Goal: Use online tool/utility: Utilize a website feature to perform a specific function

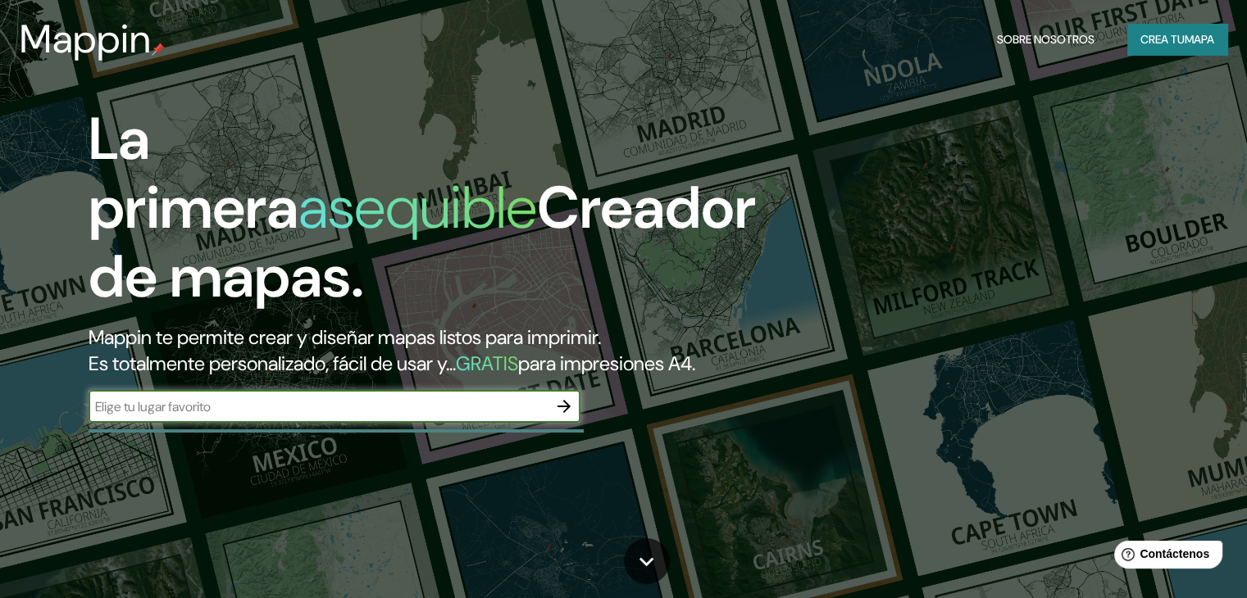
click at [371, 416] on input "text" at bounding box center [318, 407] width 459 height 19
click at [338, 423] on div "​" at bounding box center [335, 406] width 492 height 33
click at [330, 416] on input "text" at bounding box center [318, 407] width 459 height 19
paste input "[GEOGRAPHIC_DATA] - [GEOGRAPHIC_DATA] Km 57.5, [GEOGRAPHIC_DATA][PERSON_NAME], …"
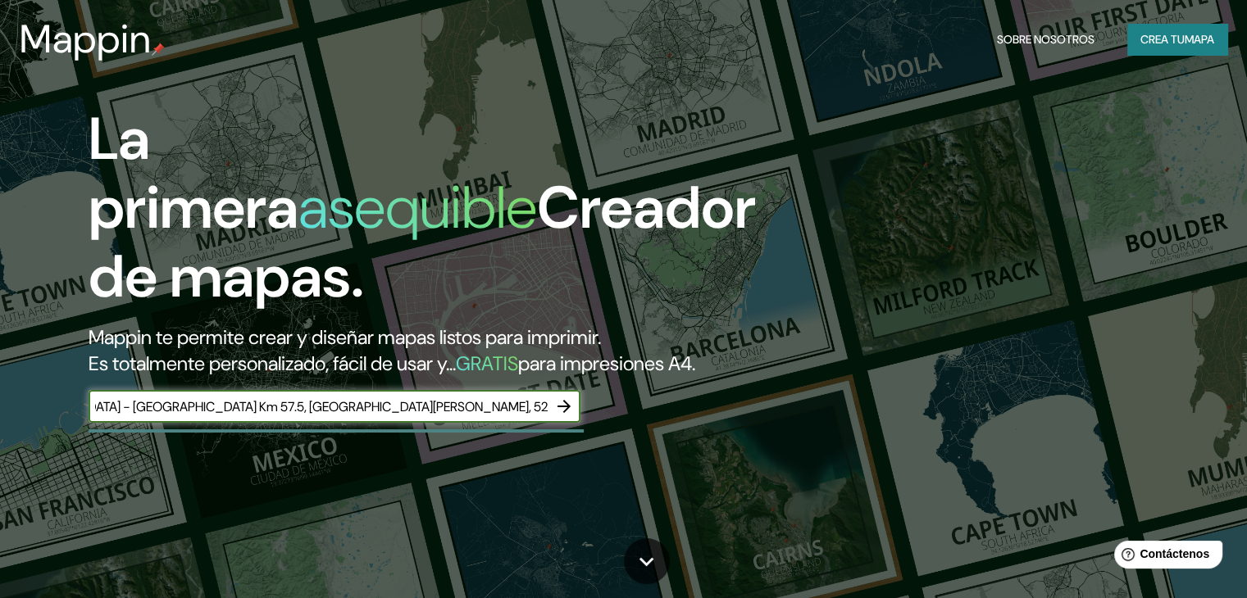
type input "[GEOGRAPHIC_DATA] - [GEOGRAPHIC_DATA] Km 57.5, [GEOGRAPHIC_DATA][PERSON_NAME], …"
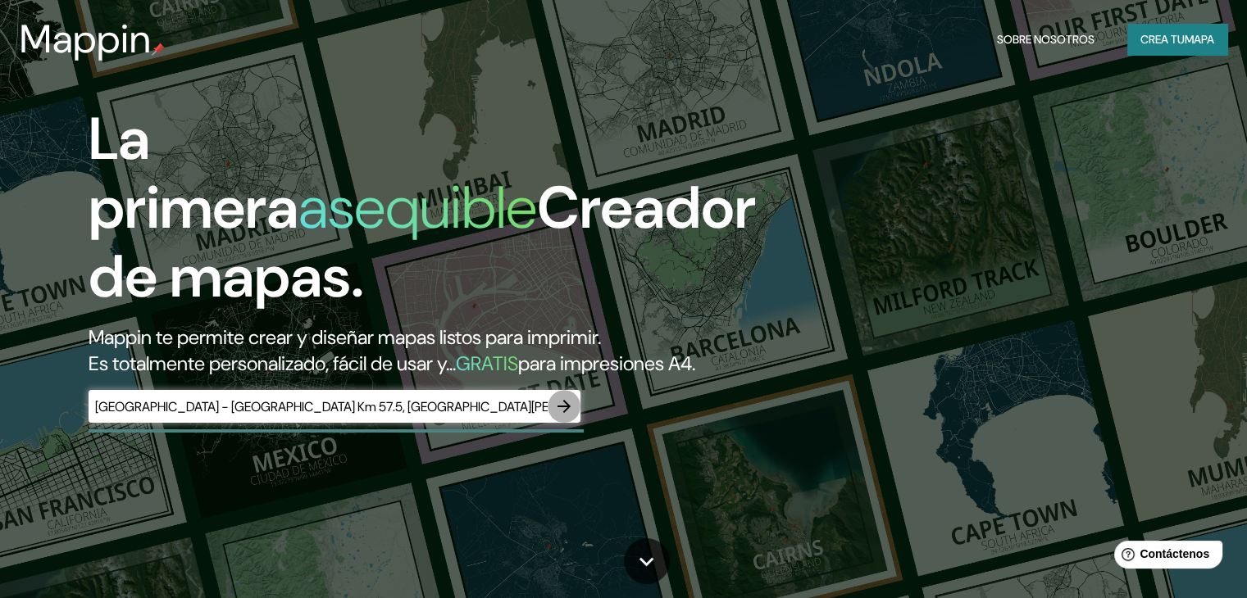
click at [561, 416] on icon "button" at bounding box center [564, 407] width 20 height 20
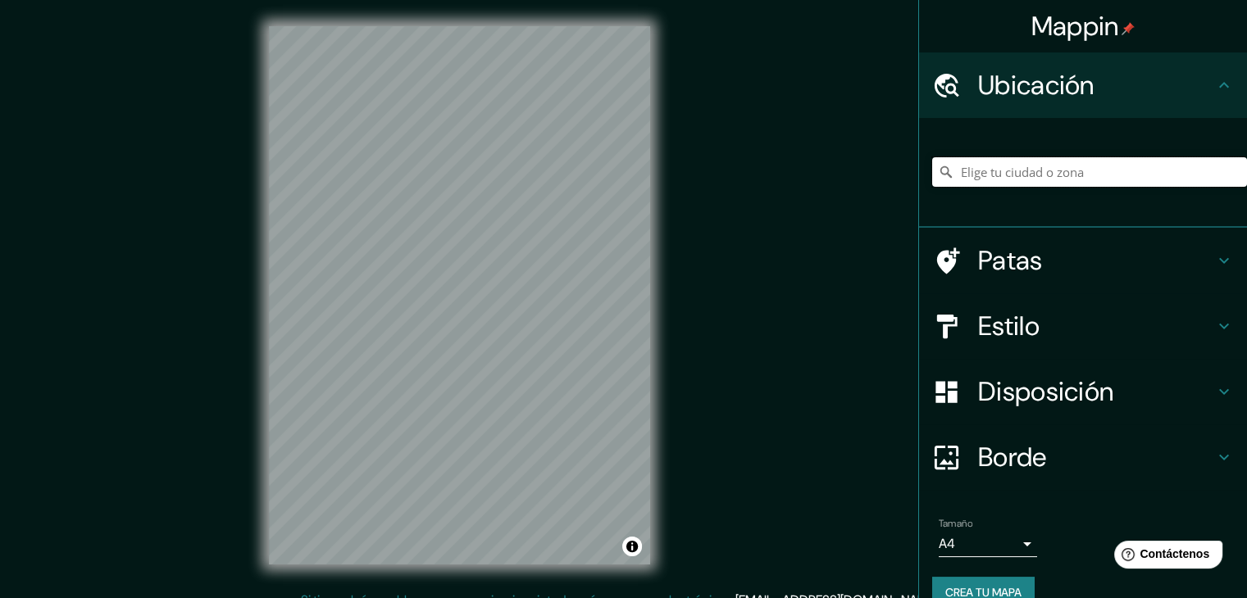
click at [1068, 164] on input "Elige tu ciudad o zona" at bounding box center [1089, 172] width 315 height 30
paste input "[GEOGRAPHIC_DATA] - [GEOGRAPHIC_DATA] Km 57.5, [GEOGRAPHIC_DATA][PERSON_NAME], …"
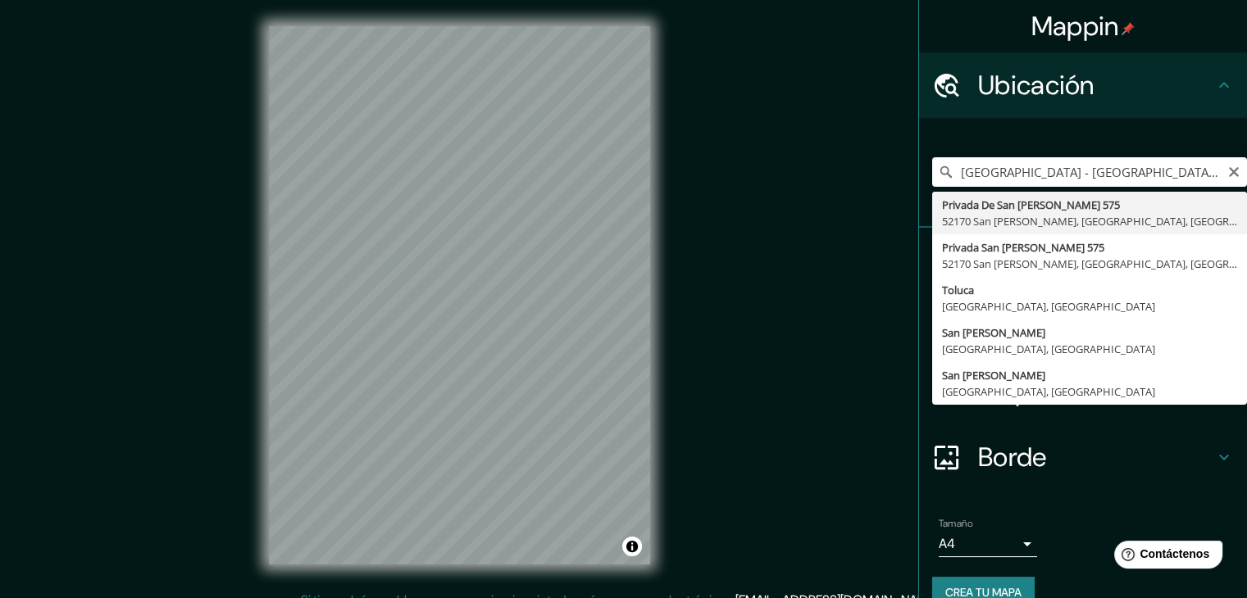
type input "Privada [STREET_ADDRESS][PERSON_NAME][PERSON_NAME]"
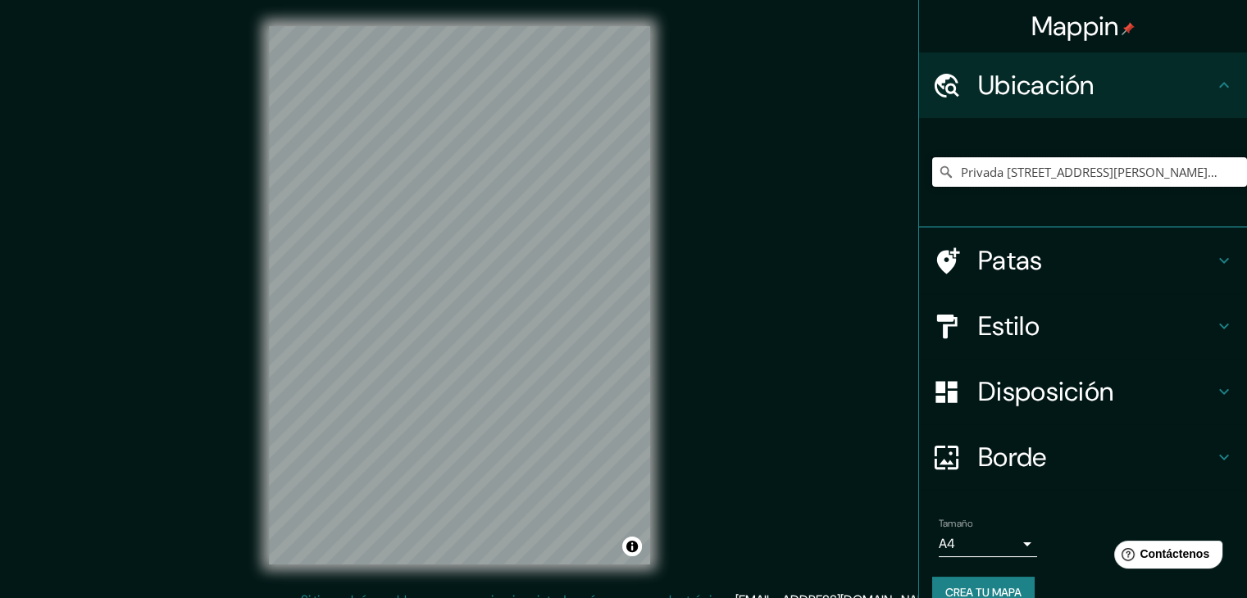
scroll to position [0, 0]
click at [1157, 178] on input "Privada [STREET_ADDRESS][PERSON_NAME][PERSON_NAME]" at bounding box center [1089, 172] width 315 height 30
click at [940, 175] on icon at bounding box center [945, 171] width 11 height 11
click at [938, 166] on icon at bounding box center [946, 172] width 16 height 16
click at [1203, 175] on input "Privada [STREET_ADDRESS][PERSON_NAME][PERSON_NAME]" at bounding box center [1089, 172] width 315 height 30
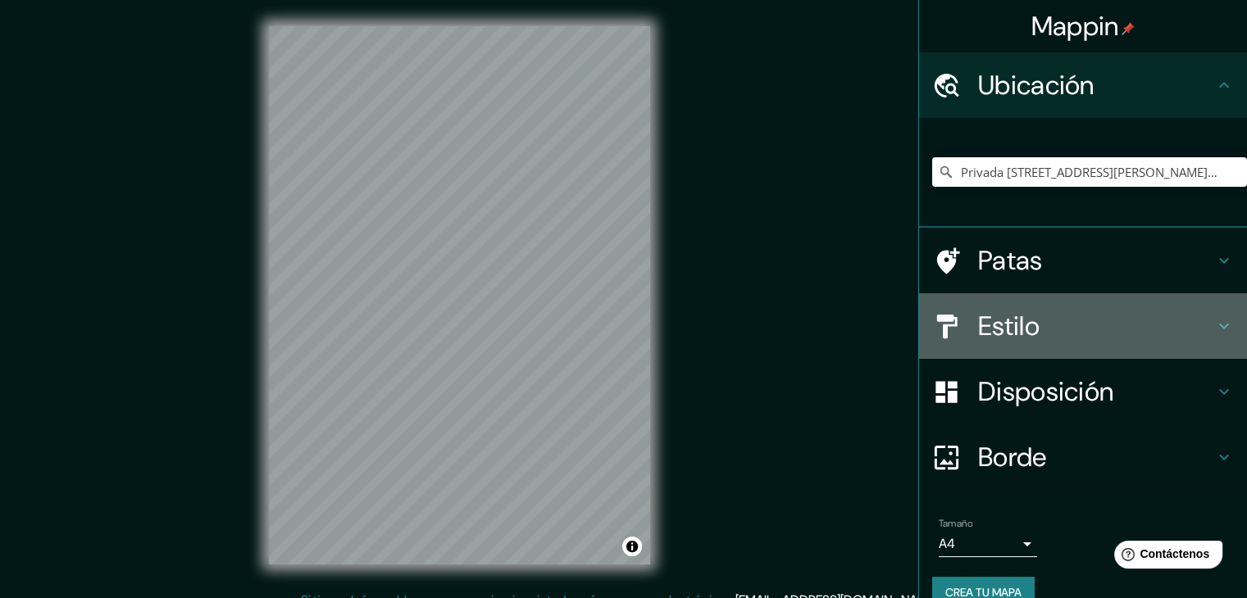
click at [1216, 325] on icon at bounding box center [1224, 326] width 20 height 20
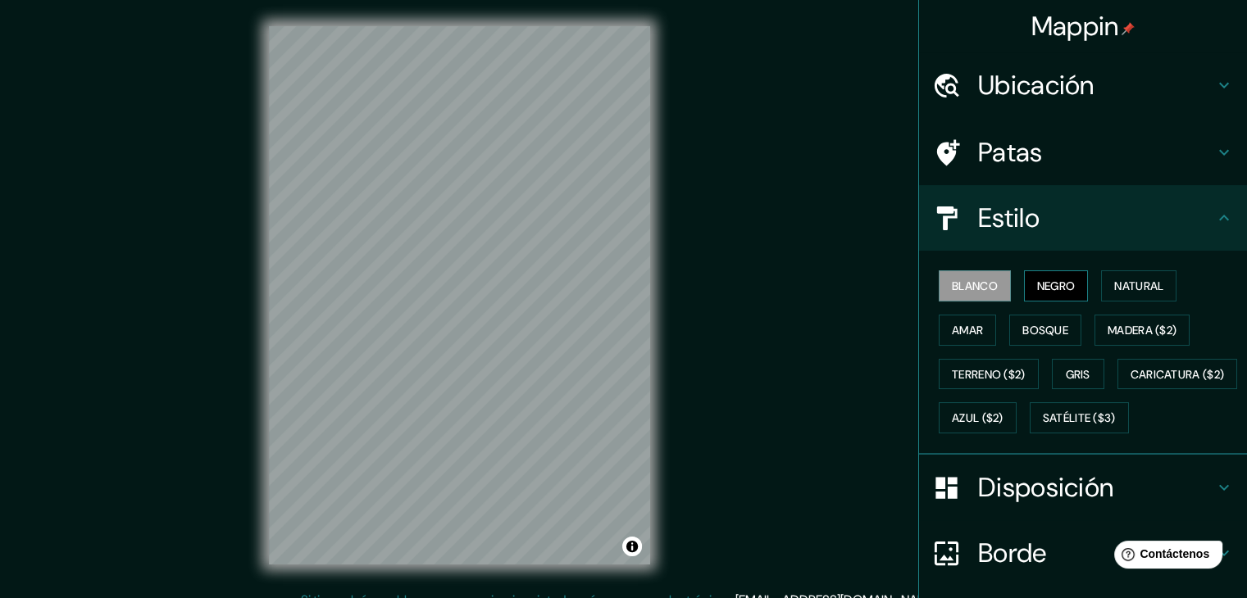
click at [1046, 289] on font "Negro" at bounding box center [1056, 286] width 39 height 15
click at [977, 271] on button "Blanco" at bounding box center [975, 286] width 72 height 31
click at [1037, 289] on font "Negro" at bounding box center [1056, 286] width 39 height 15
click at [558, 250] on div at bounding box center [558, 246] width 13 height 13
click at [1039, 89] on font "Ubicación" at bounding box center [1036, 85] width 116 height 34
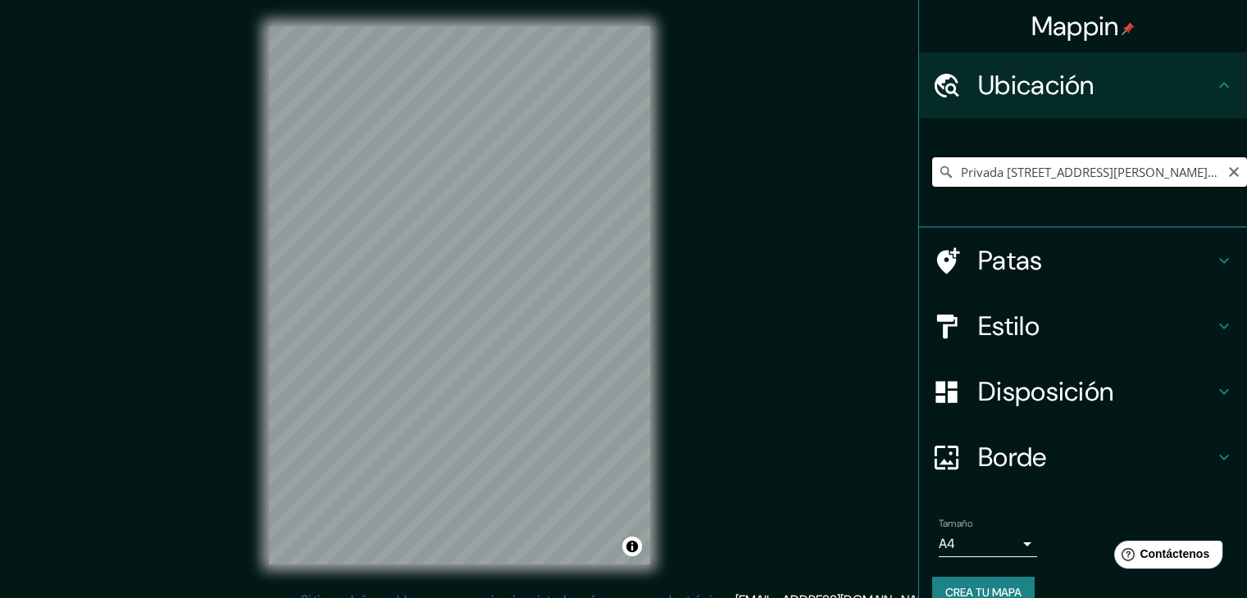
click at [1056, 158] on input "Privada [STREET_ADDRESS][PERSON_NAME][PERSON_NAME]" at bounding box center [1089, 172] width 315 height 30
click at [1227, 166] on icon "Claro" at bounding box center [1233, 172] width 13 height 13
paste input "[GEOGRAPHIC_DATA] - [GEOGRAPHIC_DATA] Km 57.5, [GEOGRAPHIC_DATA][PERSON_NAME], …"
type input "Privada [STREET_ADDRESS][PERSON_NAME][PERSON_NAME]"
click at [1184, 179] on input "Privada [STREET_ADDRESS][PERSON_NAME][PERSON_NAME]" at bounding box center [1089, 172] width 315 height 30
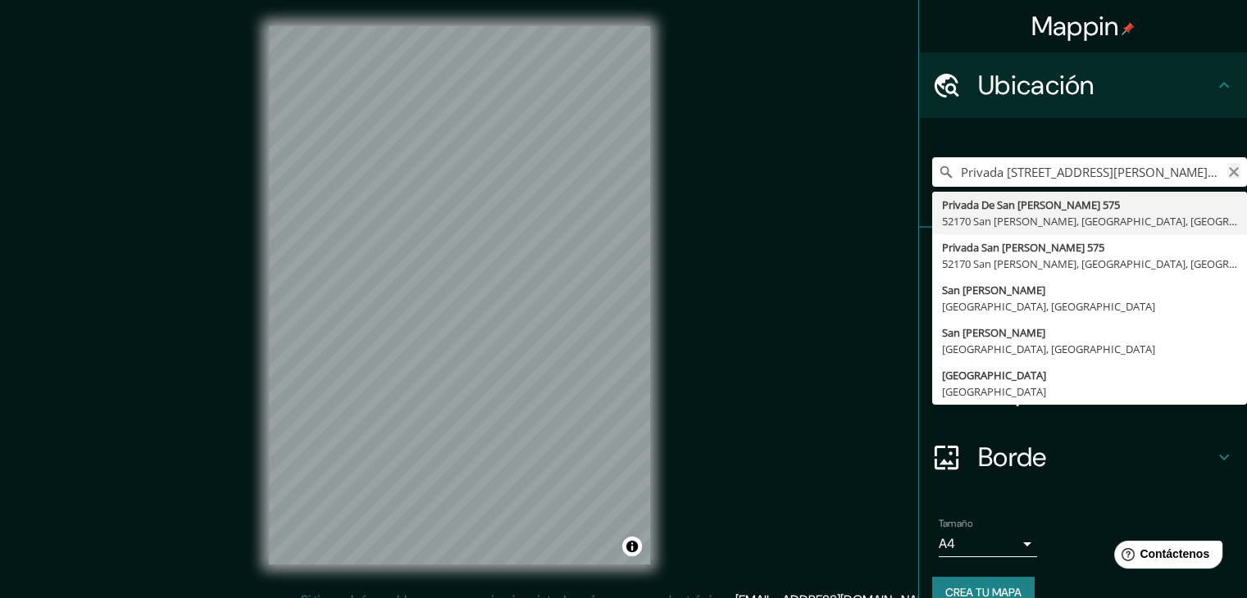
click at [1227, 171] on icon "Claro" at bounding box center [1233, 172] width 13 height 13
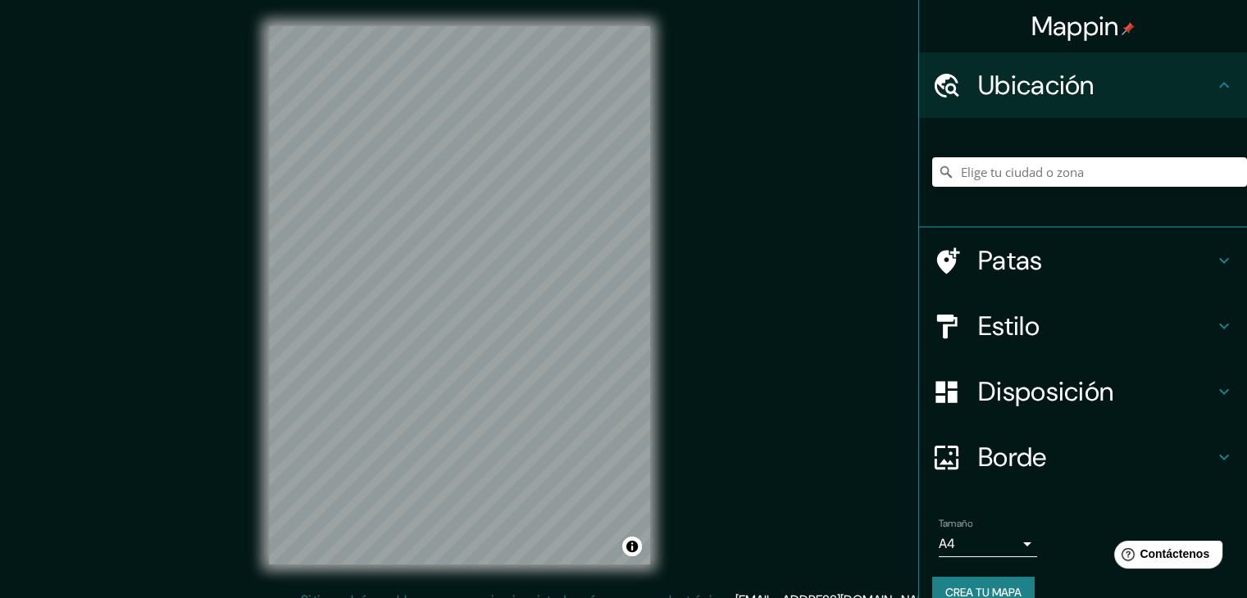
paste input "[GEOGRAPHIC_DATA] - [GEOGRAPHIC_DATA] Km 57.5, [GEOGRAPHIC_DATA][PERSON_NAME], …"
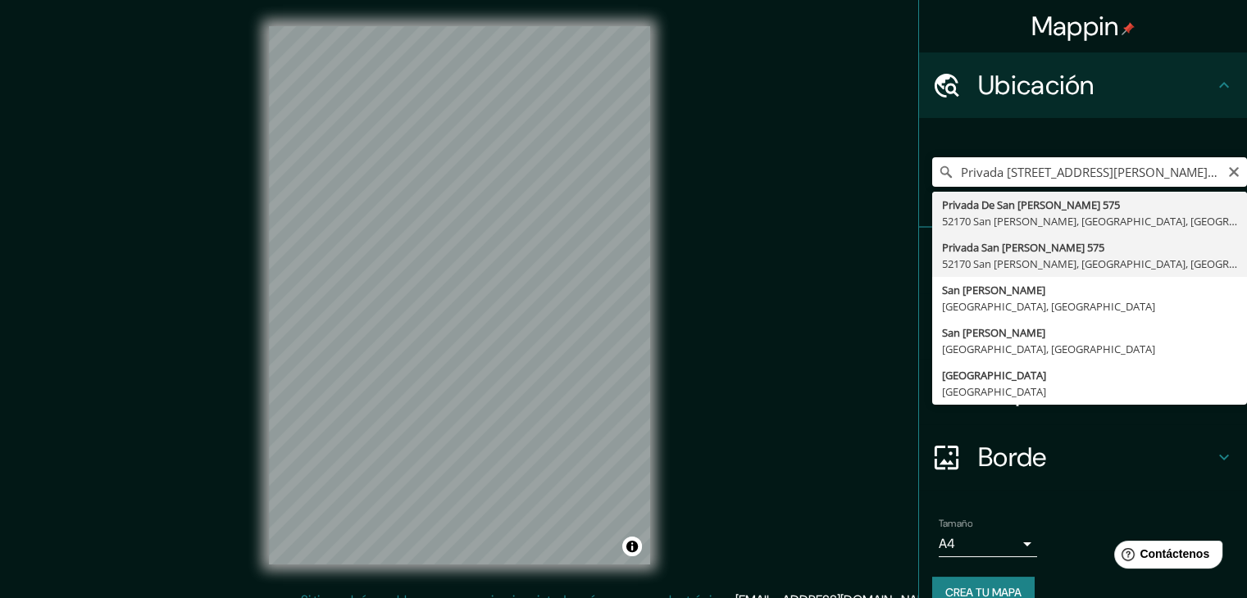
type input "Privada [STREET_ADDRESS][PERSON_NAME][PERSON_NAME]"
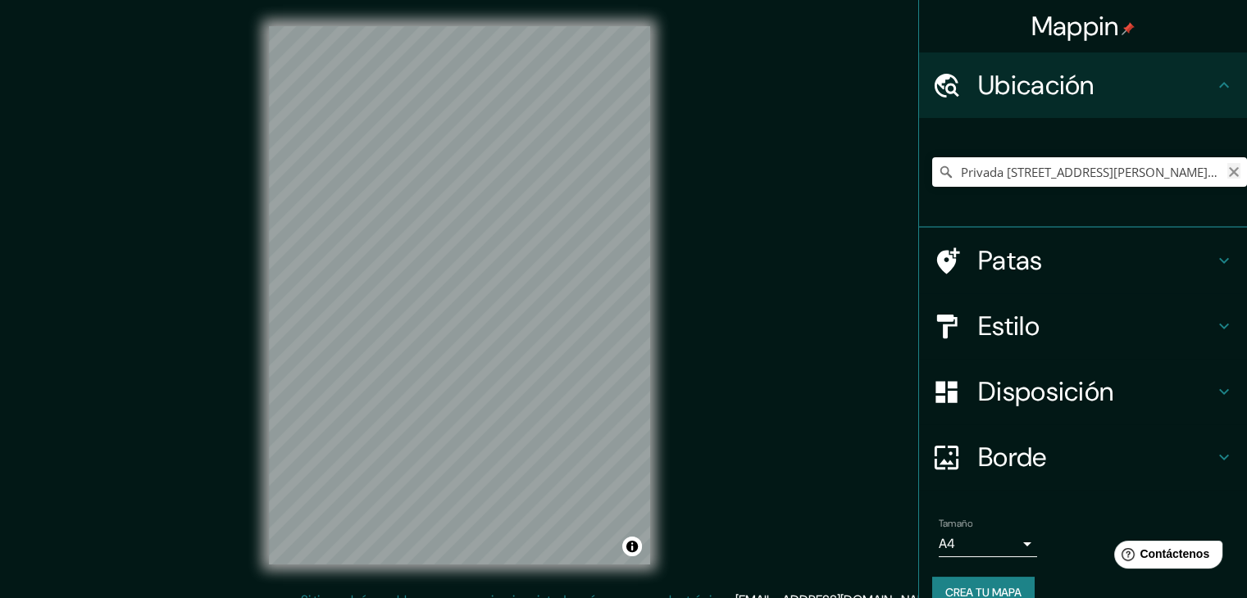
click at [1227, 169] on icon "Claro" at bounding box center [1233, 172] width 13 height 13
paste input "[GEOGRAPHIC_DATA] - [GEOGRAPHIC_DATA] Km 57.5, [GEOGRAPHIC_DATA][PERSON_NAME], …"
type input "San [PERSON_NAME], [GEOGRAPHIC_DATA], [GEOGRAPHIC_DATA]"
click at [1227, 171] on icon "Claro" at bounding box center [1233, 172] width 13 height 13
click at [1084, 171] on input "Elige tu ciudad o zona" at bounding box center [1089, 172] width 315 height 30
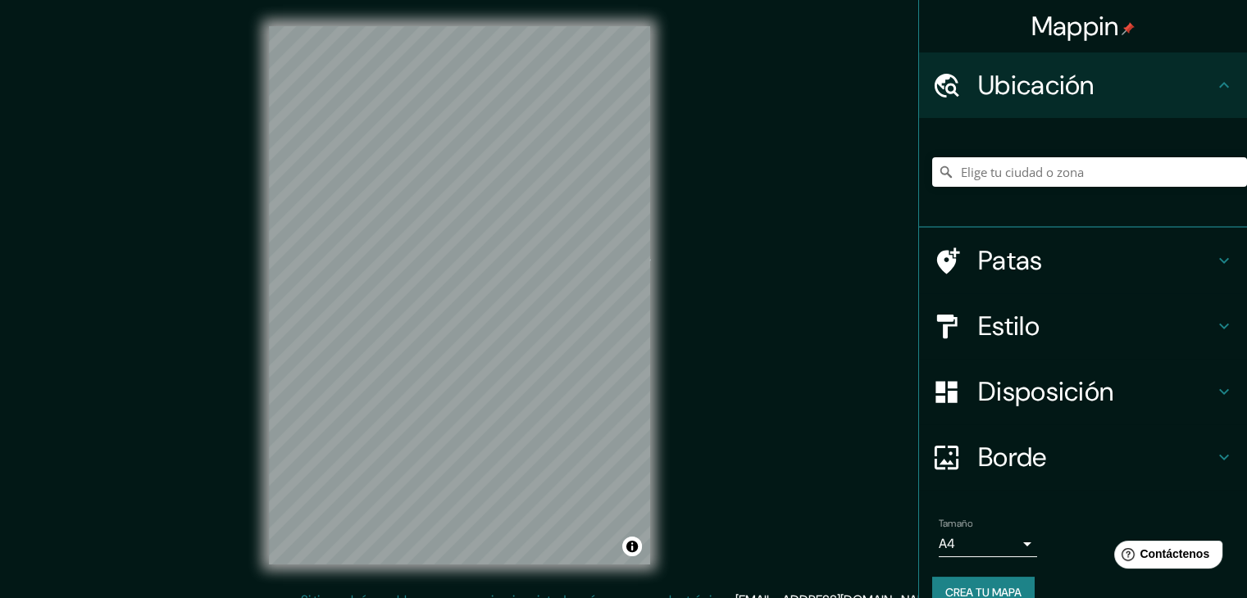
click at [686, 279] on div "Mappin Ubicación San [PERSON_NAME] [GEOGRAPHIC_DATA], [GEOGRAPHIC_DATA] [GEOGRA…" at bounding box center [623, 308] width 1247 height 617
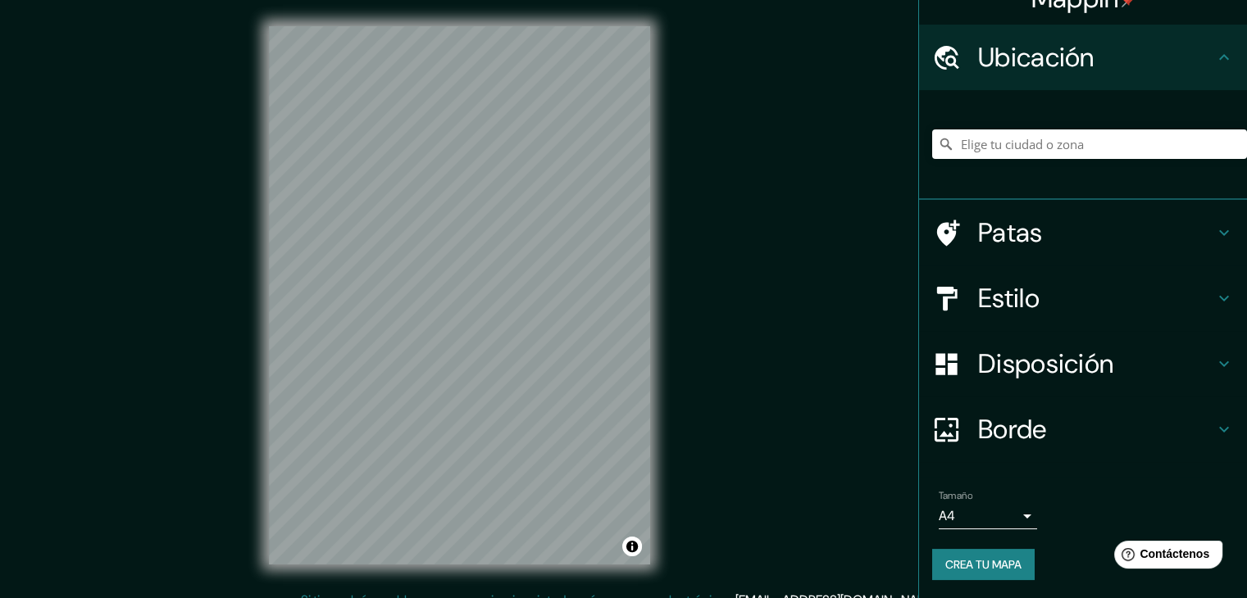
scroll to position [29, 0]
